Goal: Information Seeking & Learning: Learn about a topic

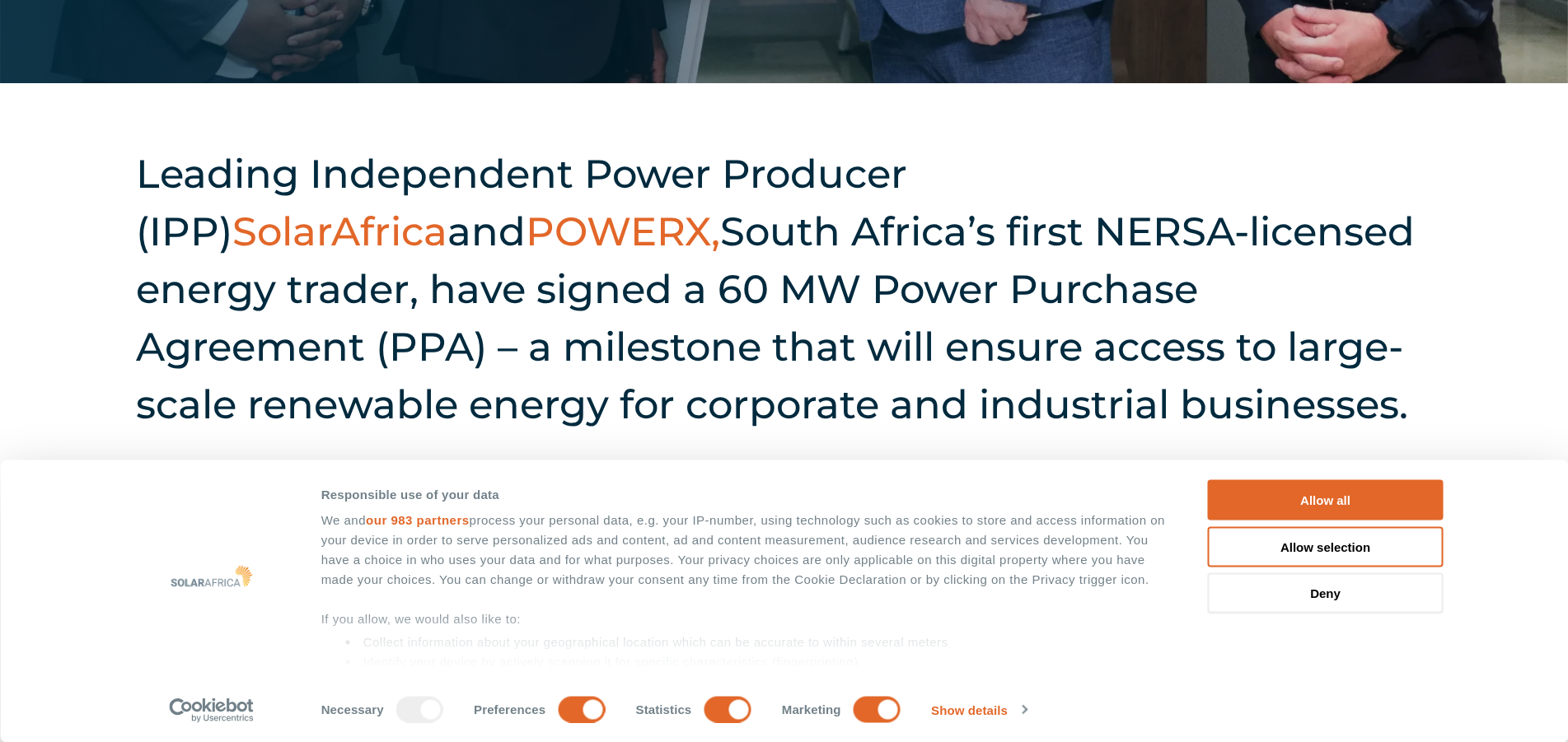
click at [1261, 492] on button "Allow all" at bounding box center [1326, 500] width 236 height 41
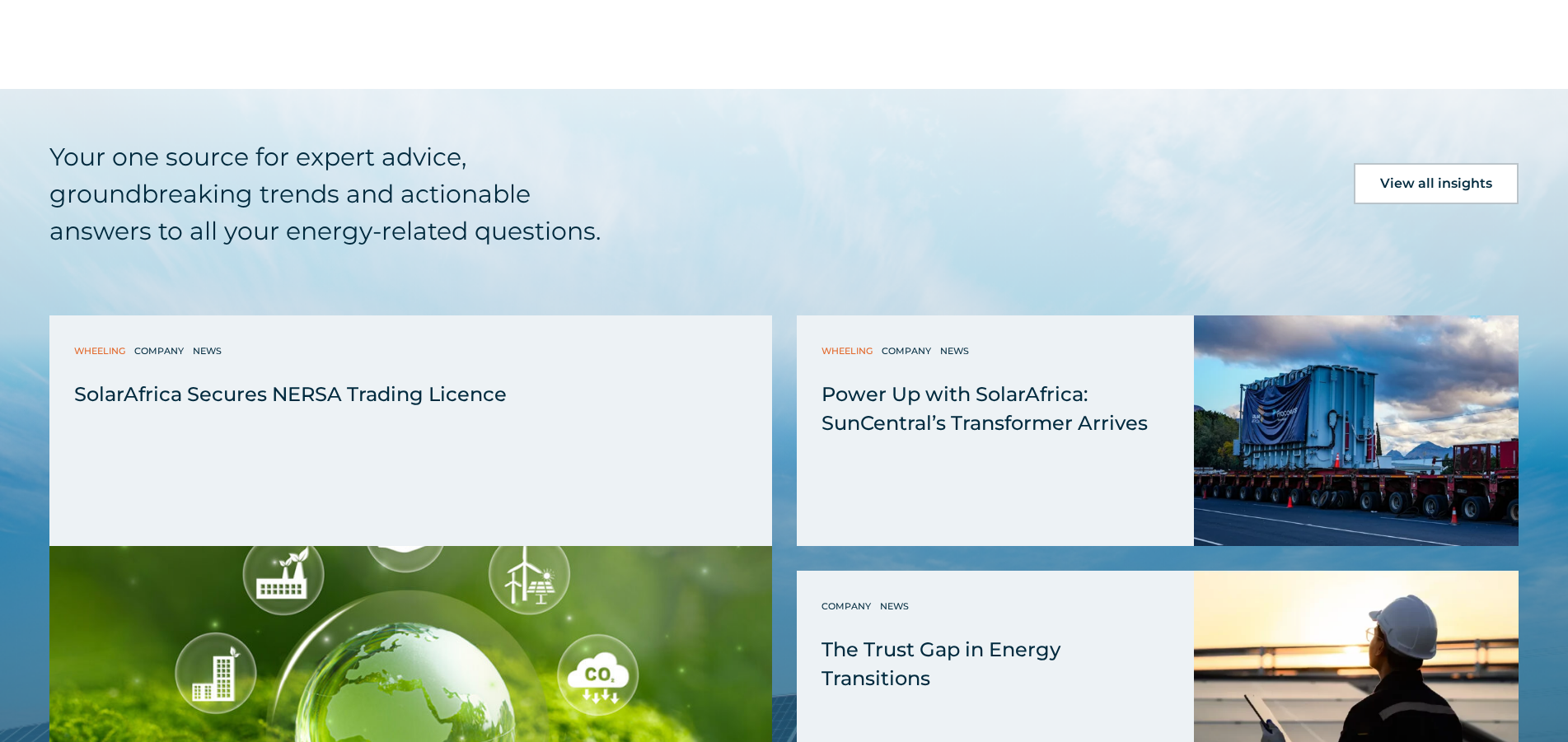
scroll to position [1894, 0]
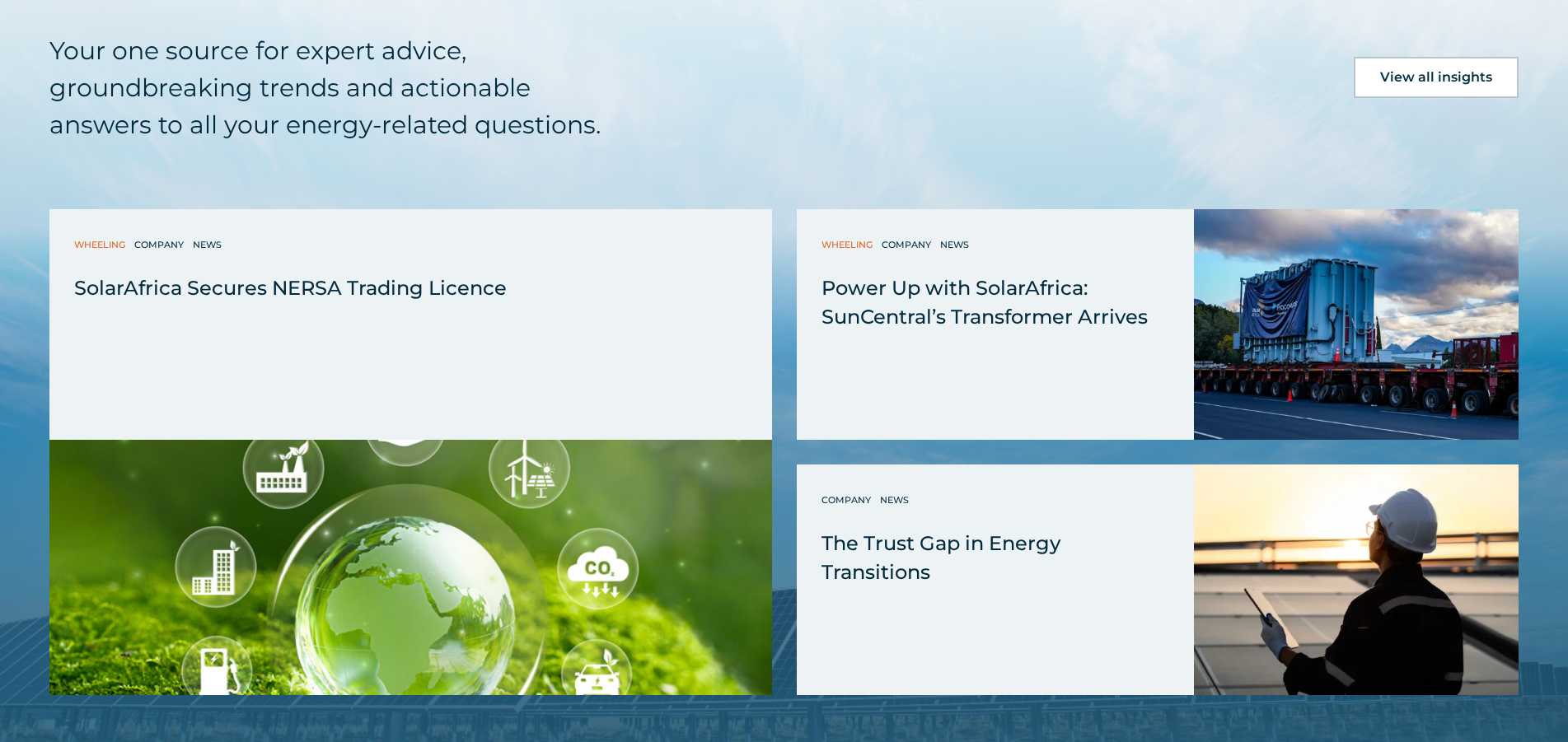
click at [0, 0] on div "SolarAfrica Secures NERSA Trading Licence" at bounding box center [0, 0] width 0 height 0
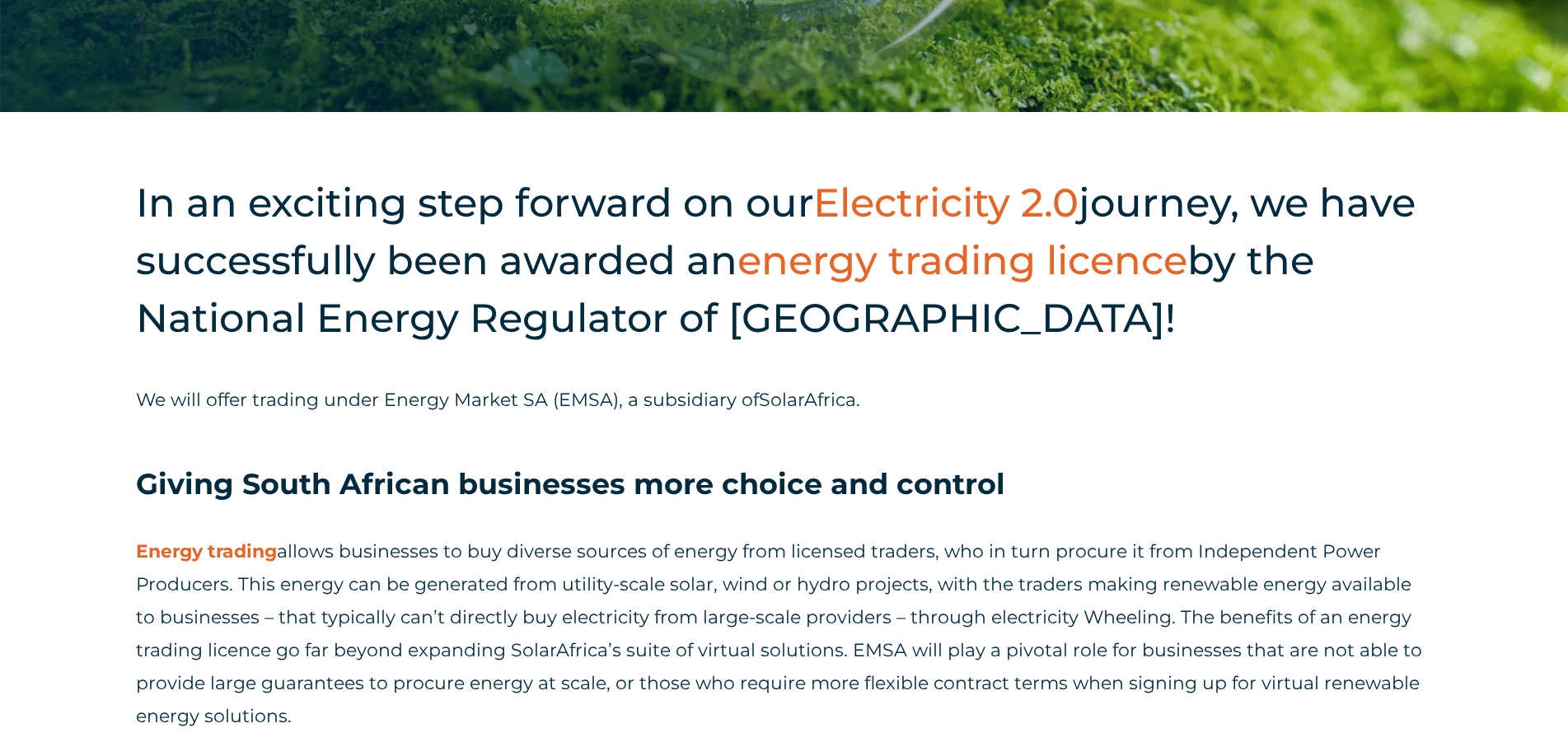
scroll to position [659, 0]
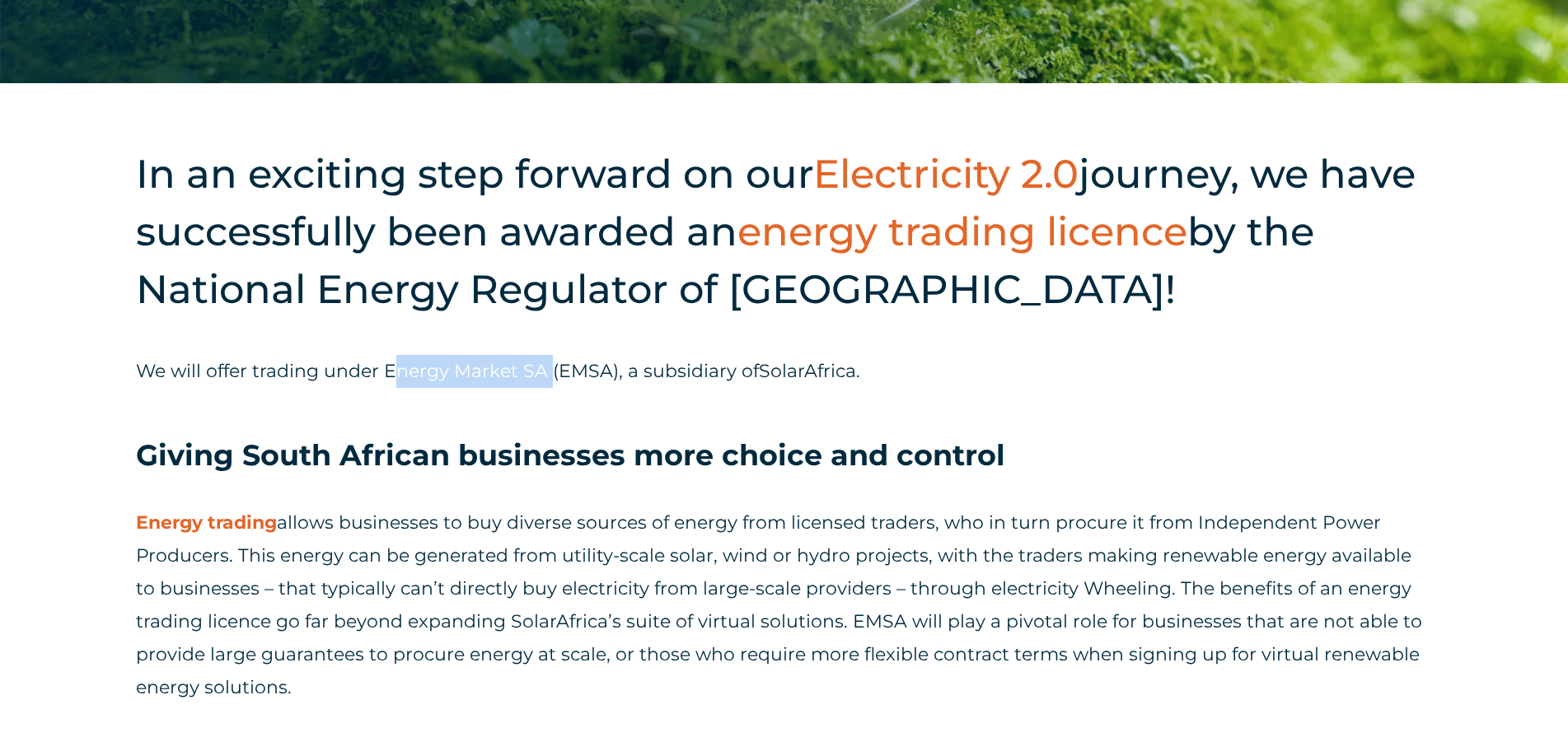
drag, startPoint x: 395, startPoint y: 368, endPoint x: 553, endPoint y: 374, distance: 158.1
click at [553, 374] on span "We will offer trading under Energy Market SA (EMSA), a subsidiary of" at bounding box center [447, 371] width 623 height 22
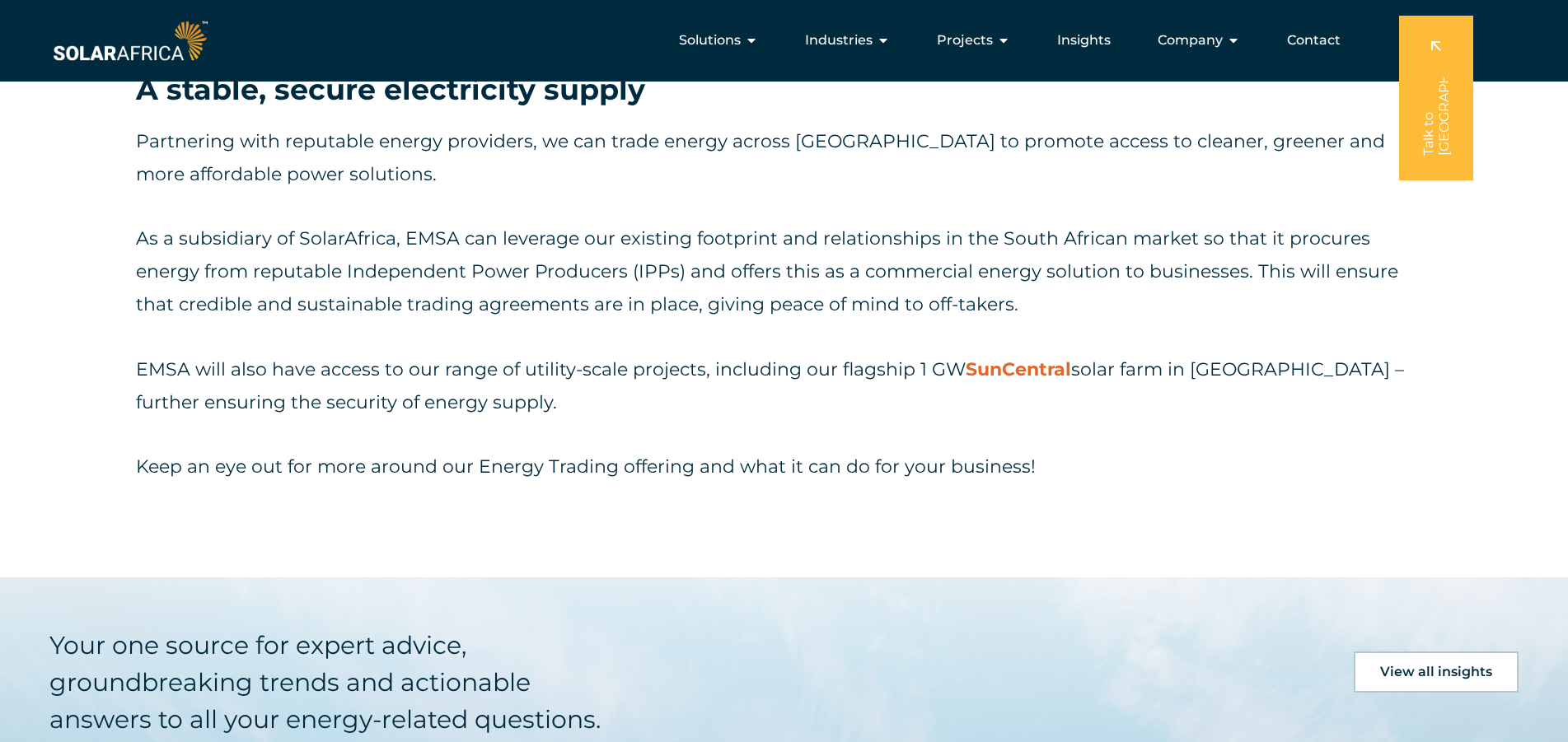
scroll to position [1647, 0]
